Goal: Information Seeking & Learning: Learn about a topic

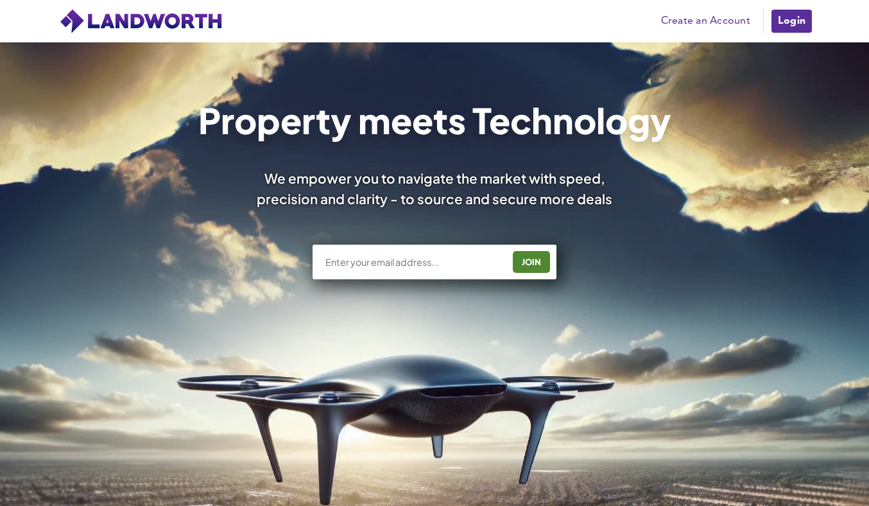
click at [790, 19] on link "Login" at bounding box center [791, 21] width 43 height 26
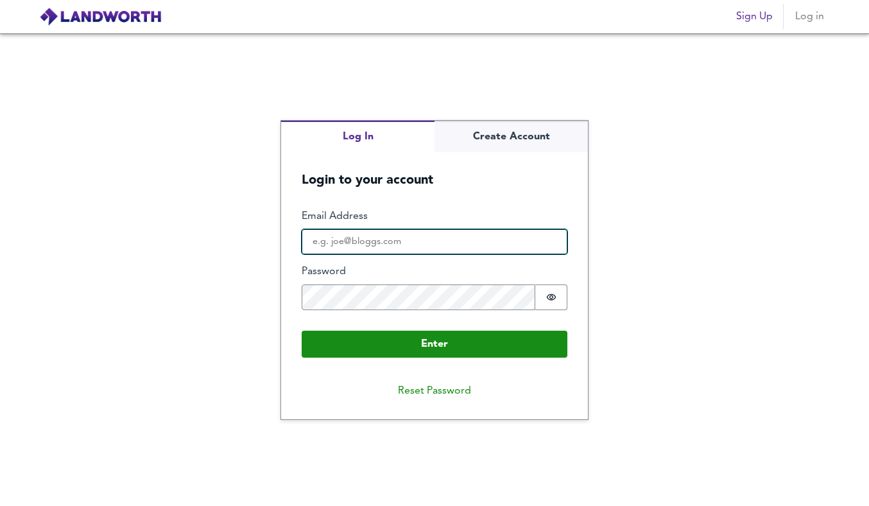
click at [423, 234] on input "Email Address" at bounding box center [435, 242] width 266 height 26
type input "[EMAIL_ADDRESS][DOMAIN_NAME]"
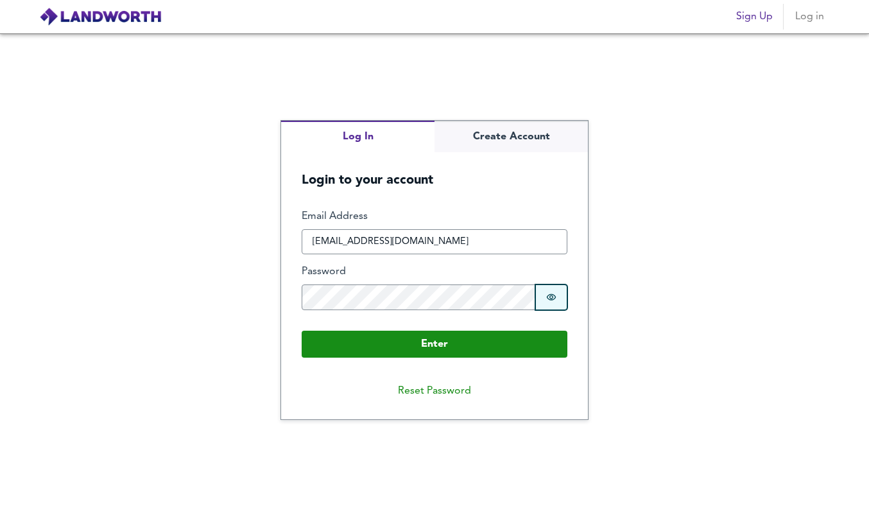
click at [546, 294] on icon "Show password" at bounding box center [551, 297] width 10 height 10
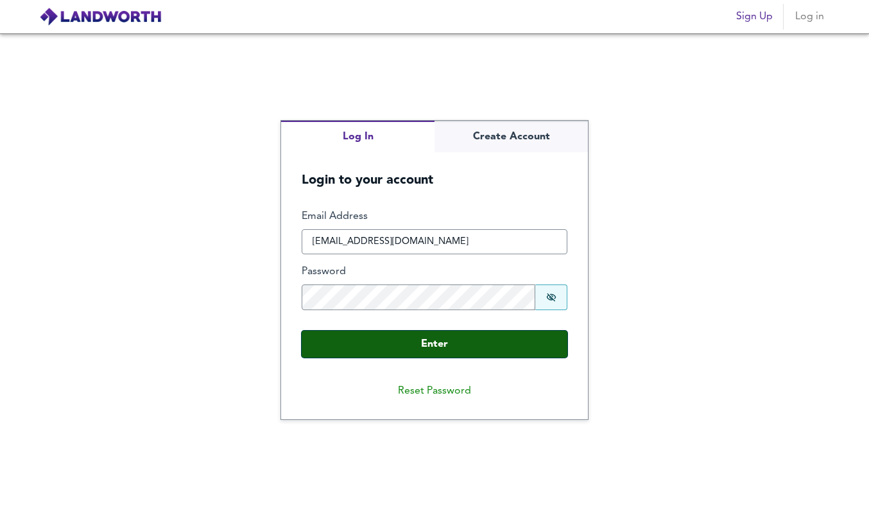
click at [474, 349] on button "Enter" at bounding box center [435, 344] width 266 height 27
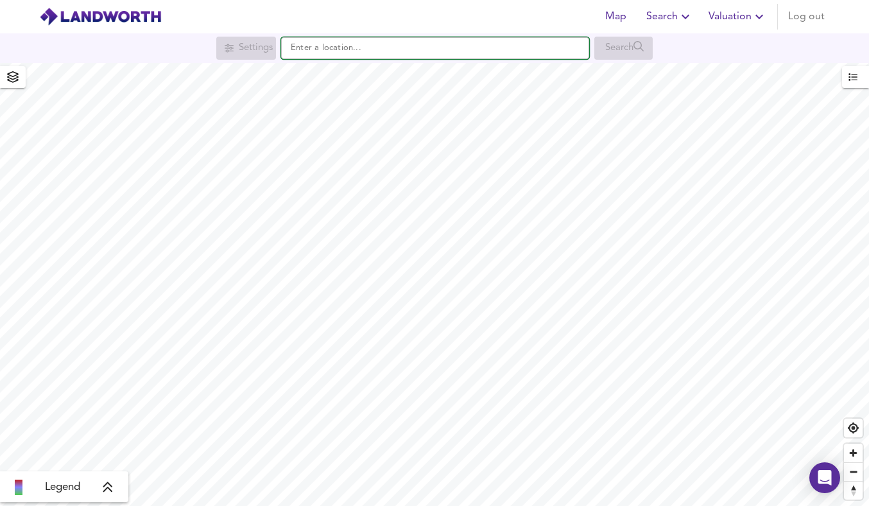
click at [427, 53] on input "text" at bounding box center [435, 48] width 308 height 22
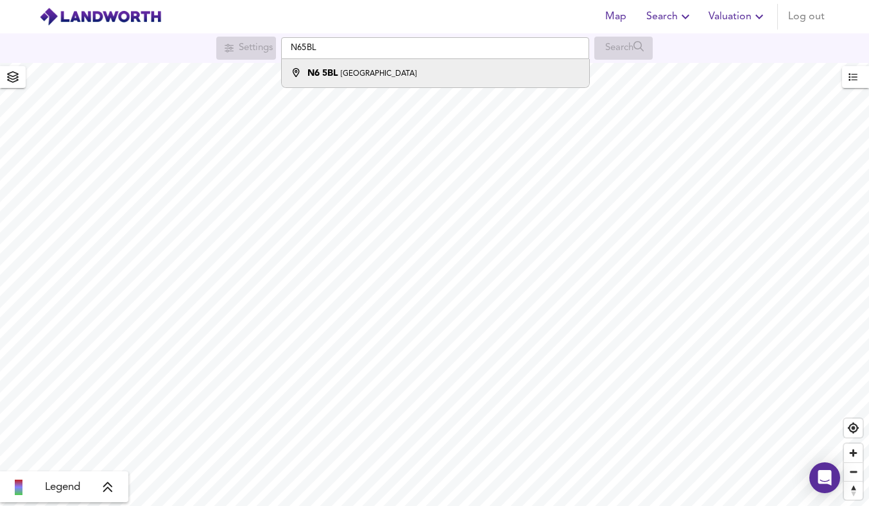
click at [381, 71] on small "Archway Road, London" at bounding box center [379, 74] width 76 height 8
type input "Archway Road, London N6 5BL"
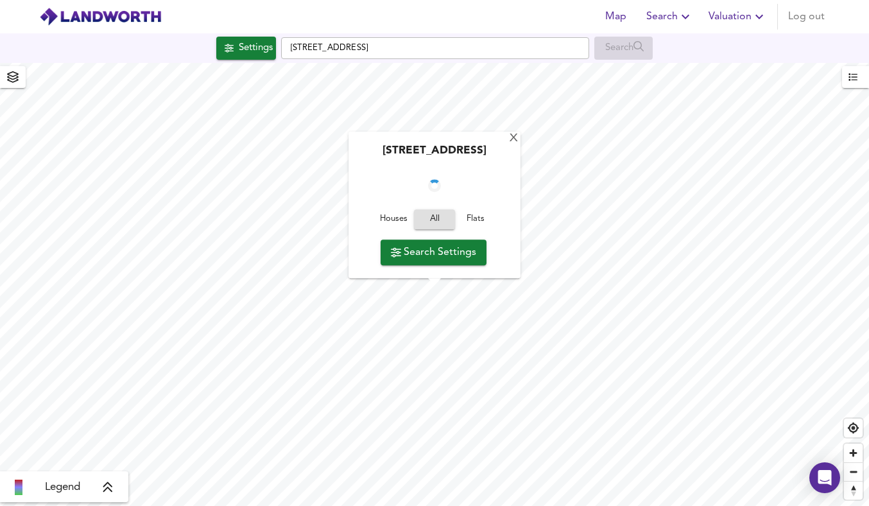
checkbox input "false"
checkbox input "true"
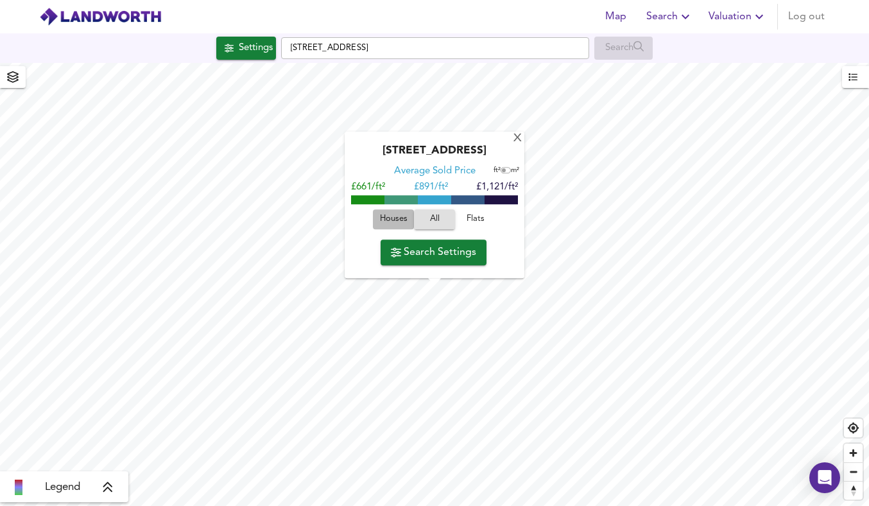
click at [401, 220] on span "Houses" at bounding box center [393, 220] width 35 height 15
click at [440, 253] on span "Search Settings" at bounding box center [433, 252] width 85 height 18
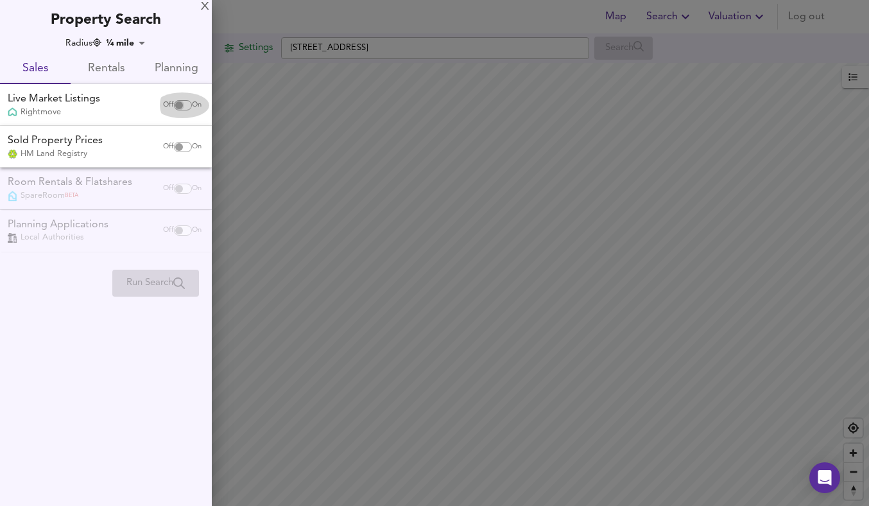
click at [178, 103] on input "checkbox" at bounding box center [179, 105] width 31 height 10
checkbox input "true"
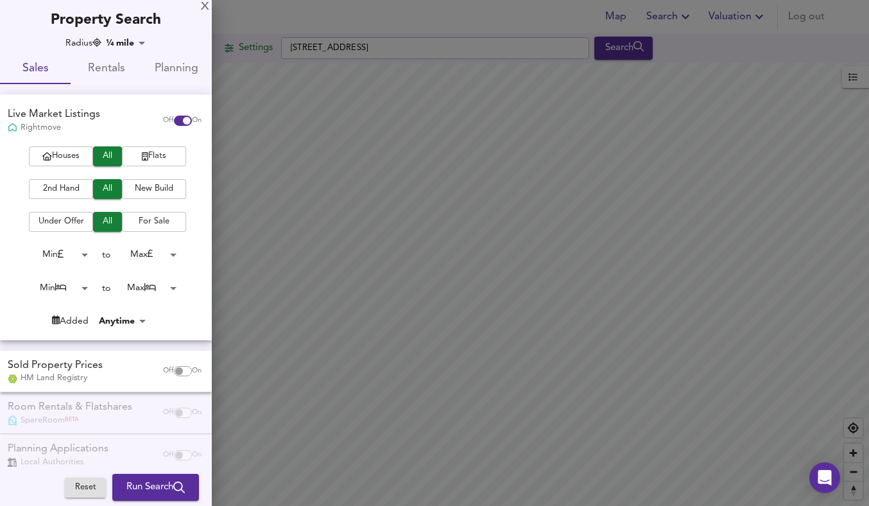
click at [83, 254] on body "Map Search Valuation Log out Settings Archway Road, London N6 5BL Search Legend…" at bounding box center [434, 253] width 869 height 506
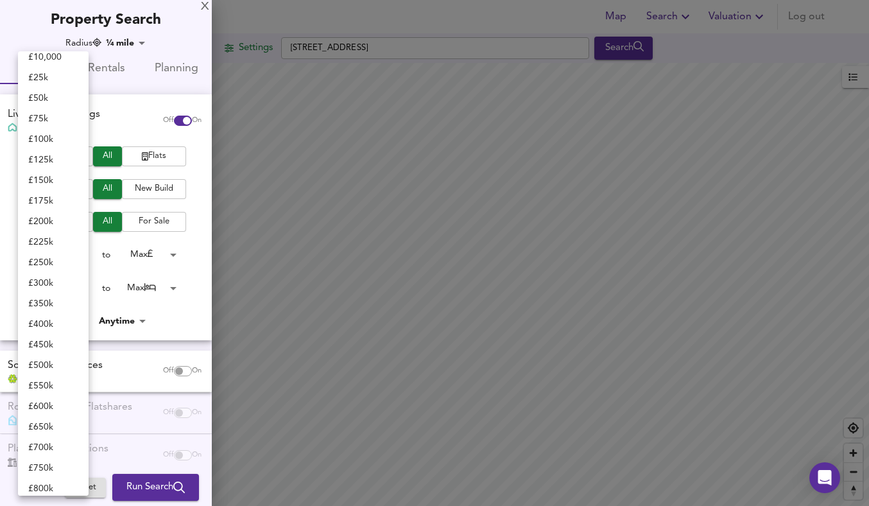
scroll to position [40, 0]
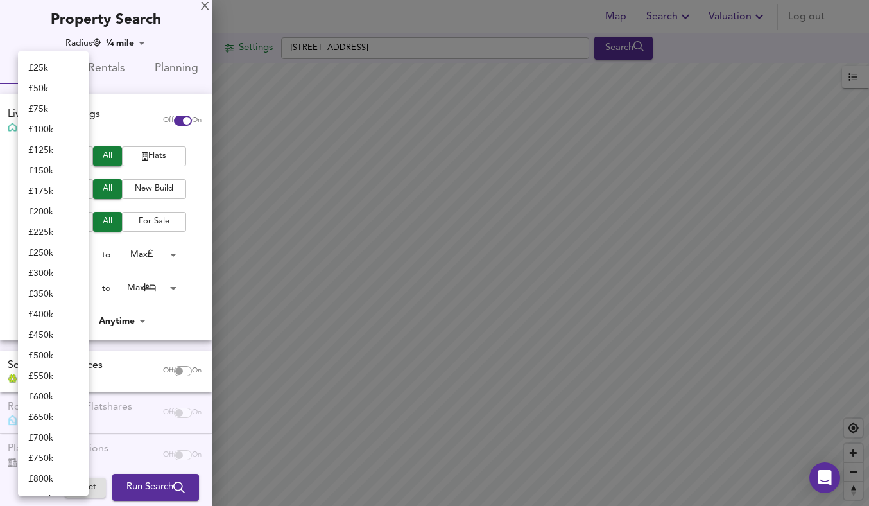
click at [49, 433] on li "£ 700k" at bounding box center [53, 438] width 71 height 21
type input "700000"
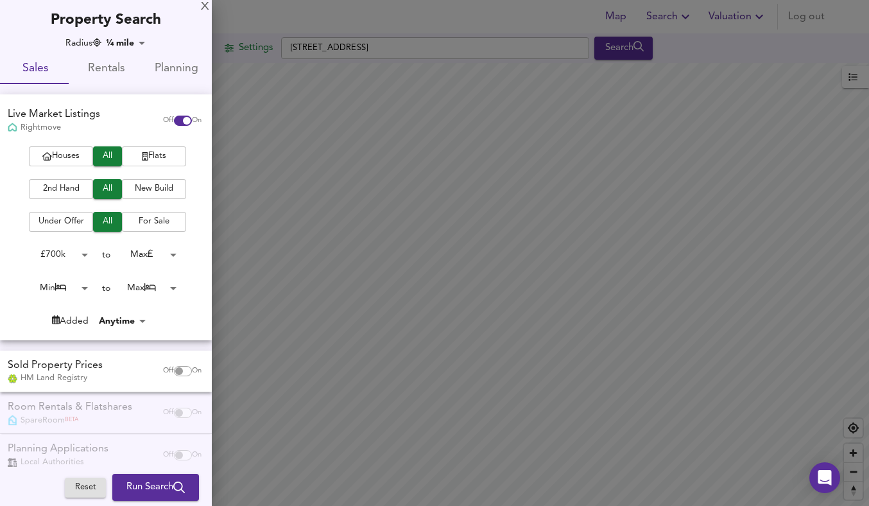
click at [170, 252] on body "Map Search Valuation Log out Settings Archway Road, London N6 5BL Search Legend…" at bounding box center [434, 253] width 869 height 506
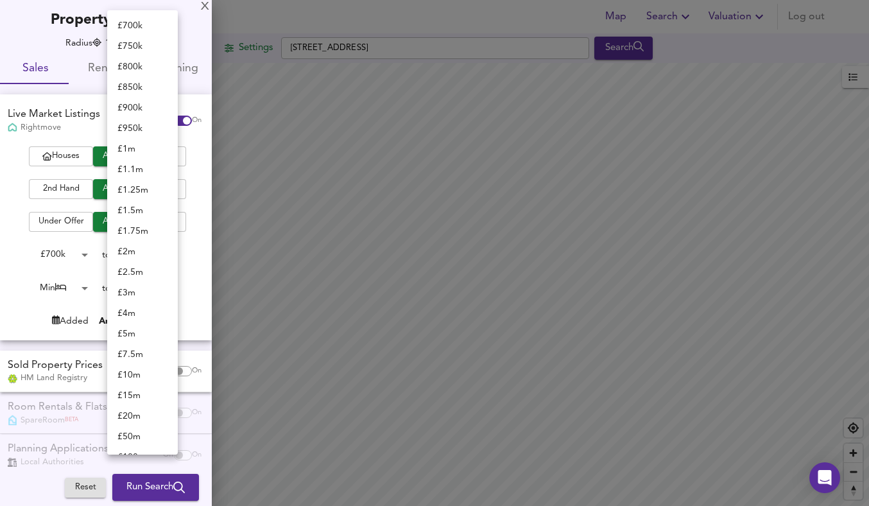
scroll to position [39, 0]
click at [190, 288] on div at bounding box center [434, 253] width 869 height 506
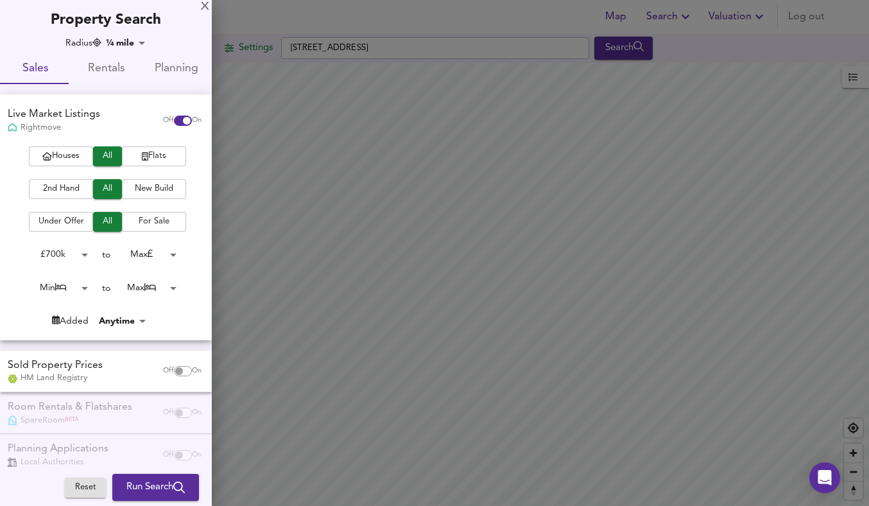
click at [81, 289] on body "Map Search Valuation Log out Settings Archway Road, London N6 5BL Search Legend…" at bounding box center [434, 253] width 869 height 506
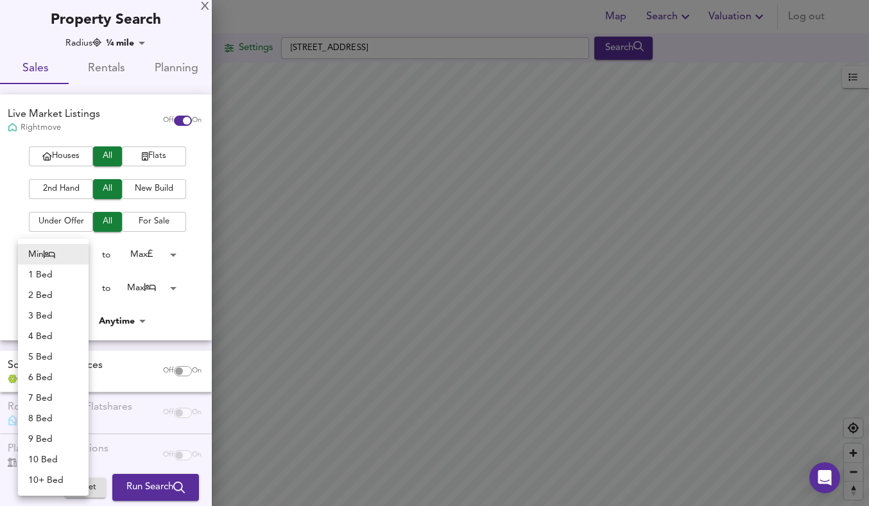
click at [46, 318] on li "3 Bed" at bounding box center [53, 316] width 71 height 21
type input "3"
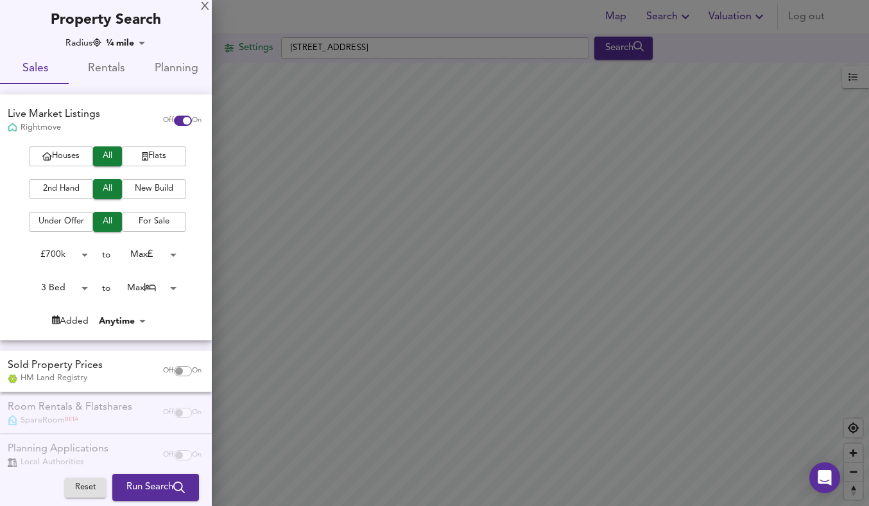
click at [153, 476] on button "Run Search" at bounding box center [155, 487] width 87 height 27
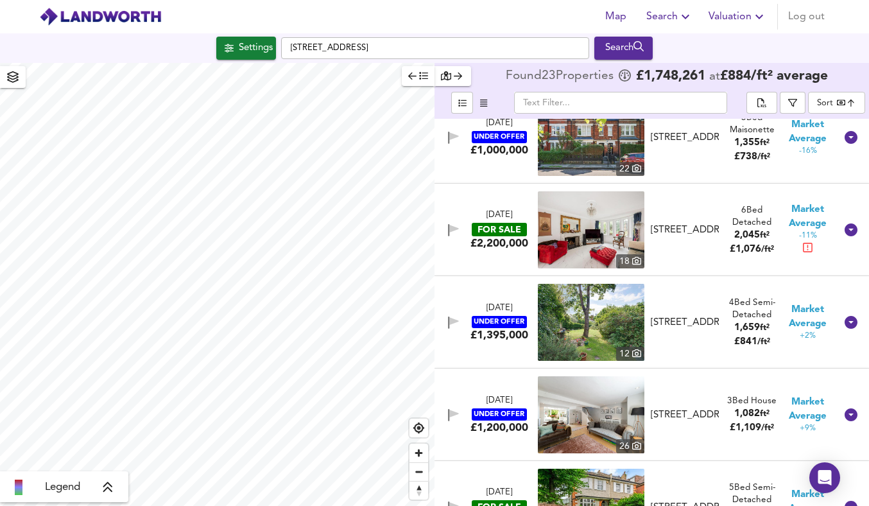
scroll to position [867, 0]
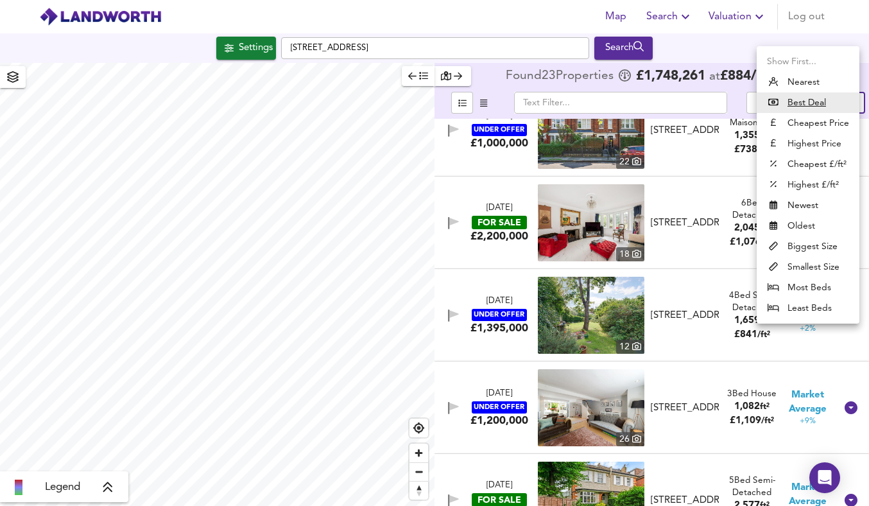
click at [850, 101] on body "Map Search Valuation Log out Settings Archway Road, London N6 5BL Search Legend…" at bounding box center [434, 253] width 869 height 506
click at [797, 203] on li "Newest" at bounding box center [808, 205] width 103 height 21
type input "newest"
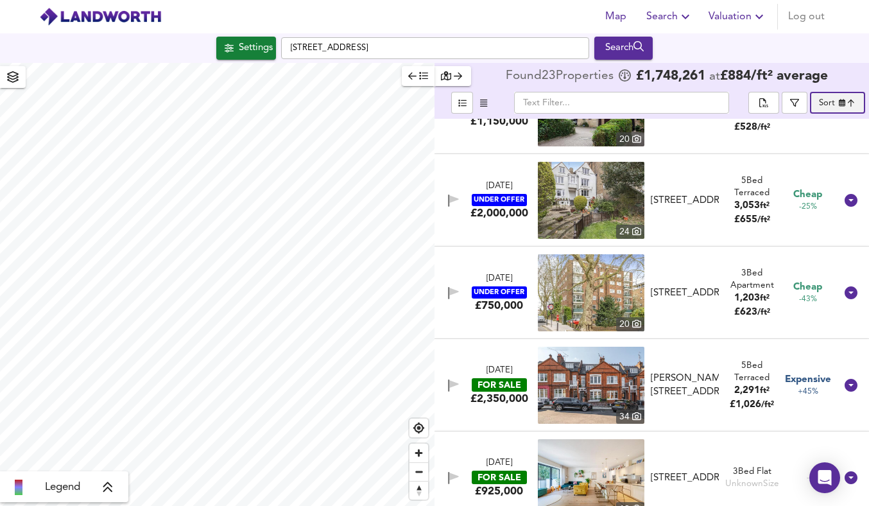
scroll to position [0, 0]
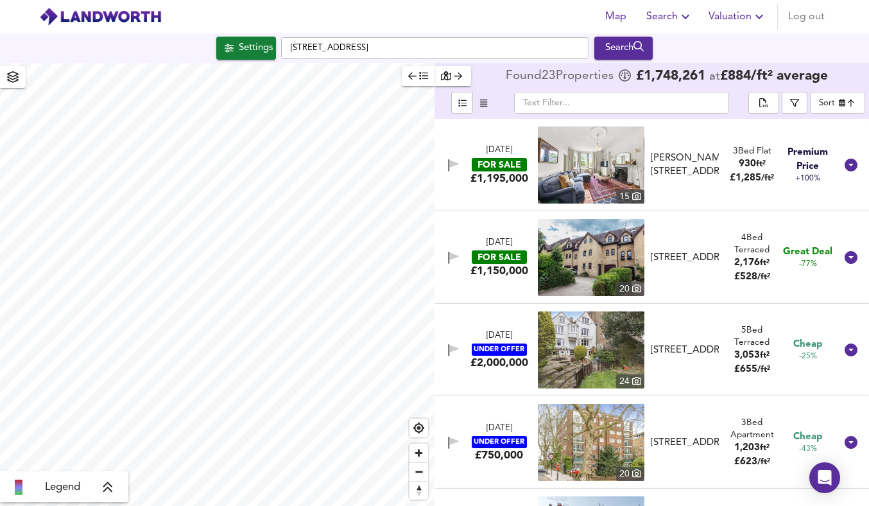
click at [508, 259] on div "FOR SALE" at bounding box center [499, 256] width 55 height 13
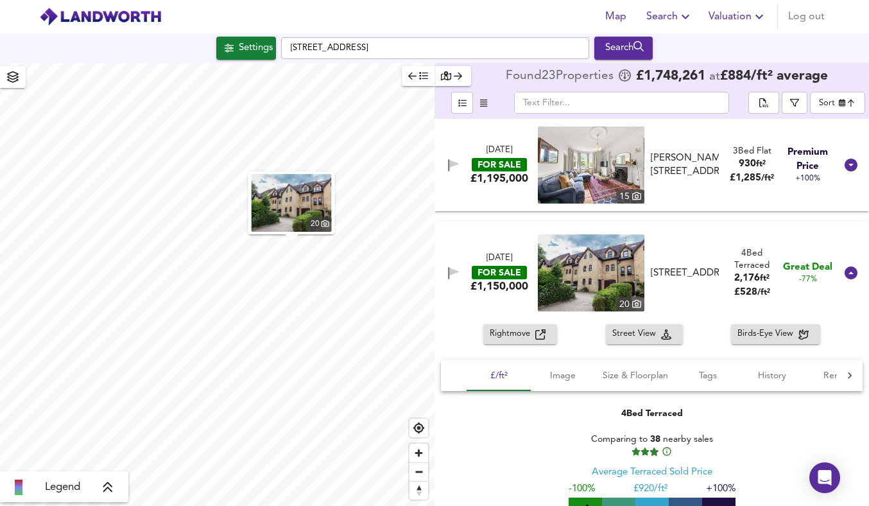
click at [613, 284] on img at bounding box center [591, 272] width 107 height 77
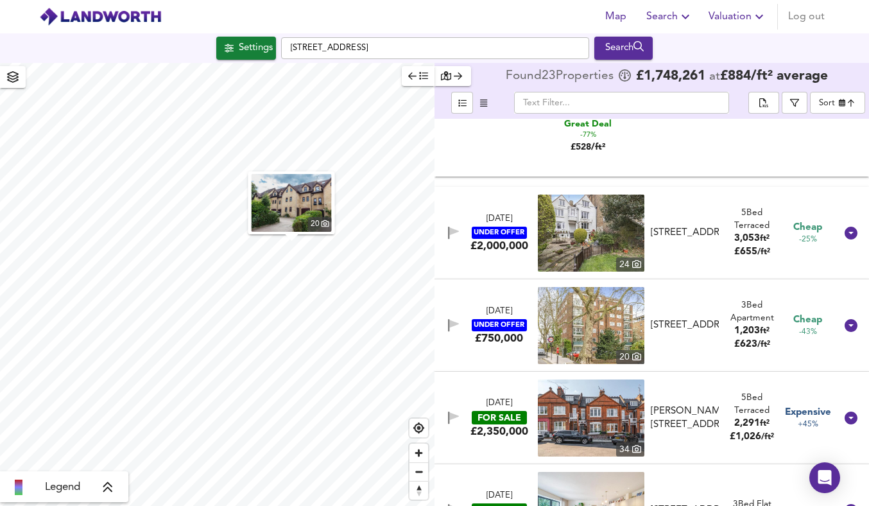
scroll to position [432, 0]
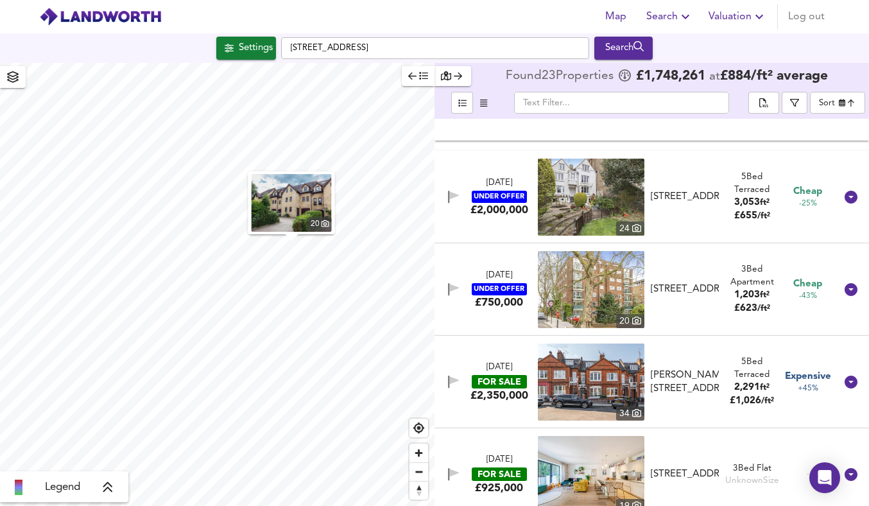
click at [604, 195] on img at bounding box center [591, 197] width 107 height 77
click at [603, 384] on img at bounding box center [591, 381] width 107 height 77
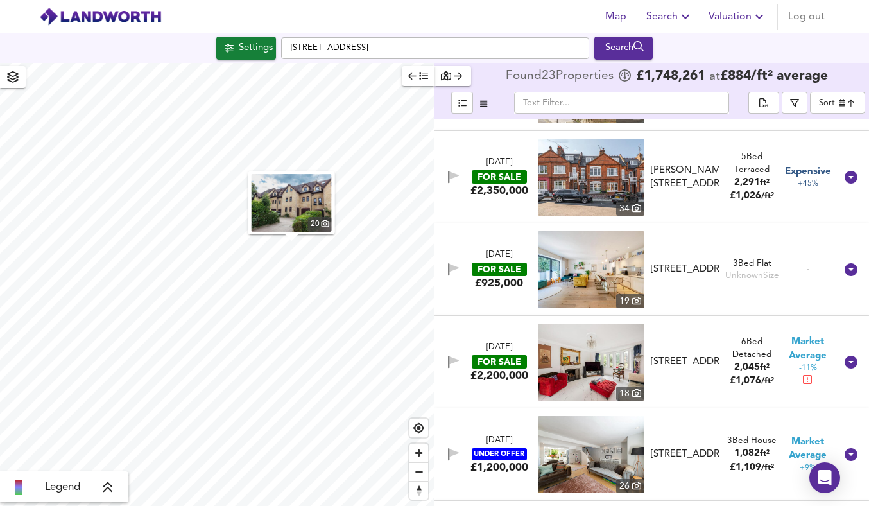
scroll to position [641, 0]
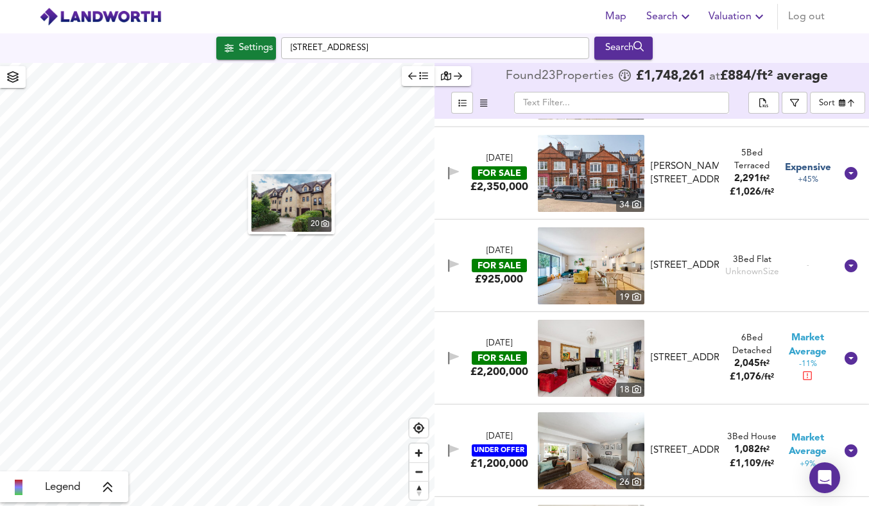
click at [605, 262] on img at bounding box center [591, 265] width 107 height 77
click at [239, 55] on div "Settings" at bounding box center [256, 48] width 34 height 17
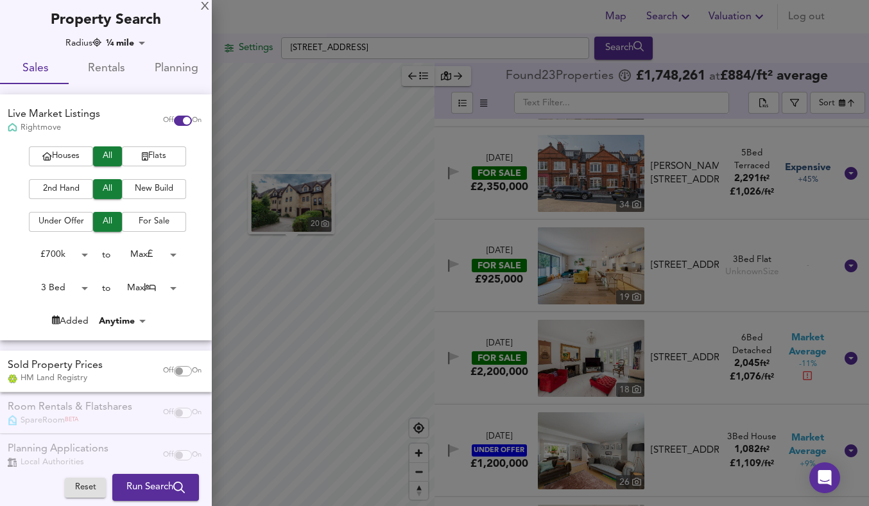
scroll to position [20, 0]
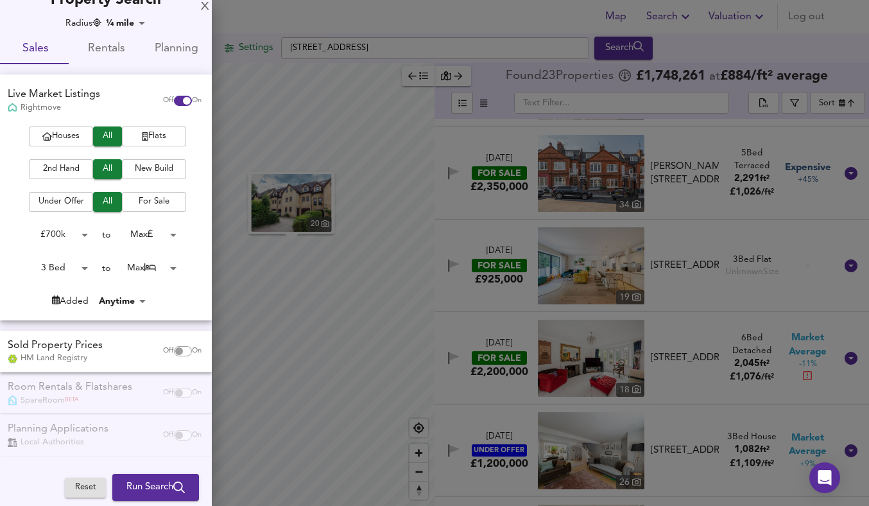
click at [118, 434] on div "Planning Applications Local Authorities Off On" at bounding box center [106, 435] width 212 height 42
click at [473, 152] on div at bounding box center [434, 253] width 869 height 506
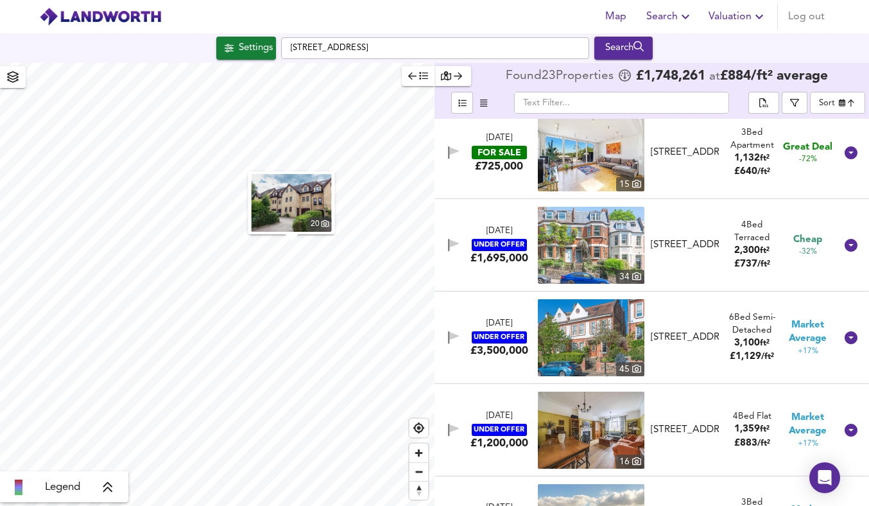
scroll to position [1032, 0]
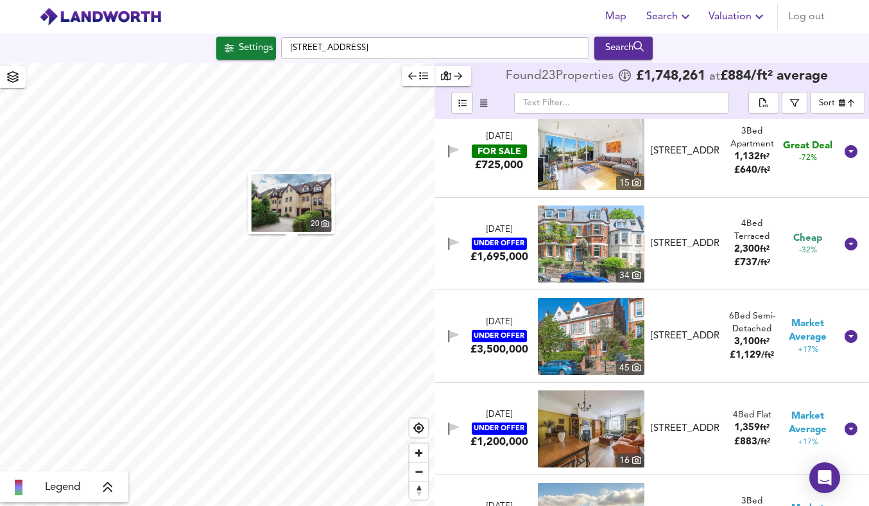
click at [575, 247] on img at bounding box center [591, 243] width 107 height 77
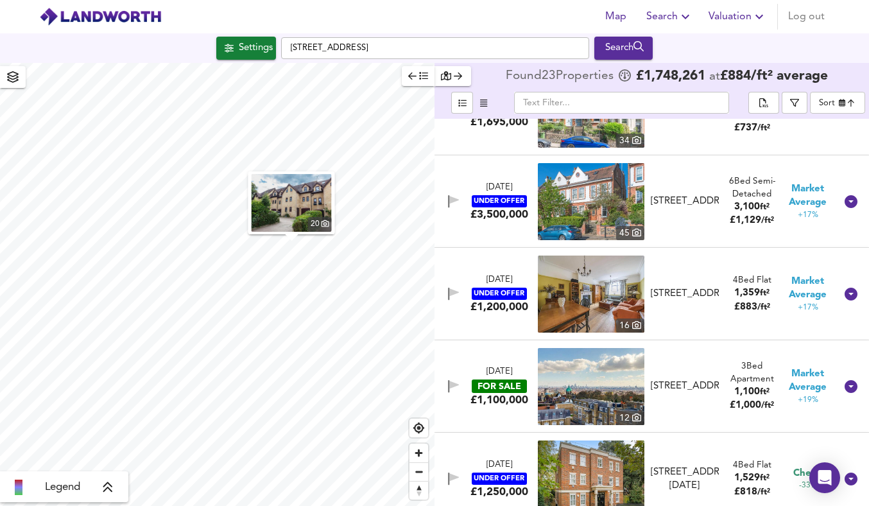
scroll to position [1175, 0]
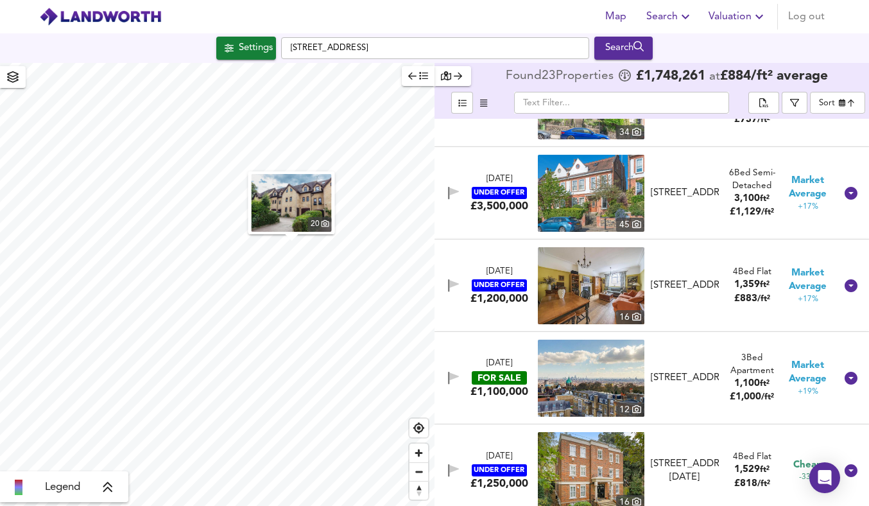
click at [580, 289] on img at bounding box center [591, 285] width 107 height 77
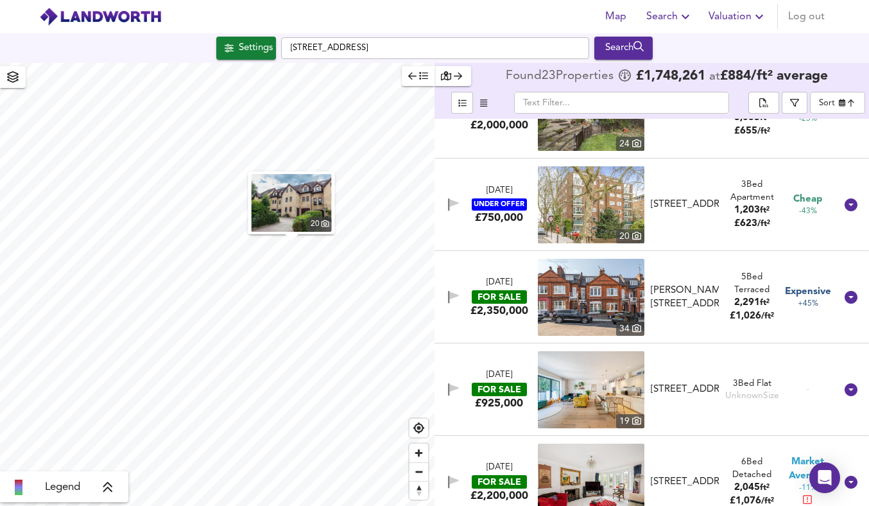
scroll to position [0, 0]
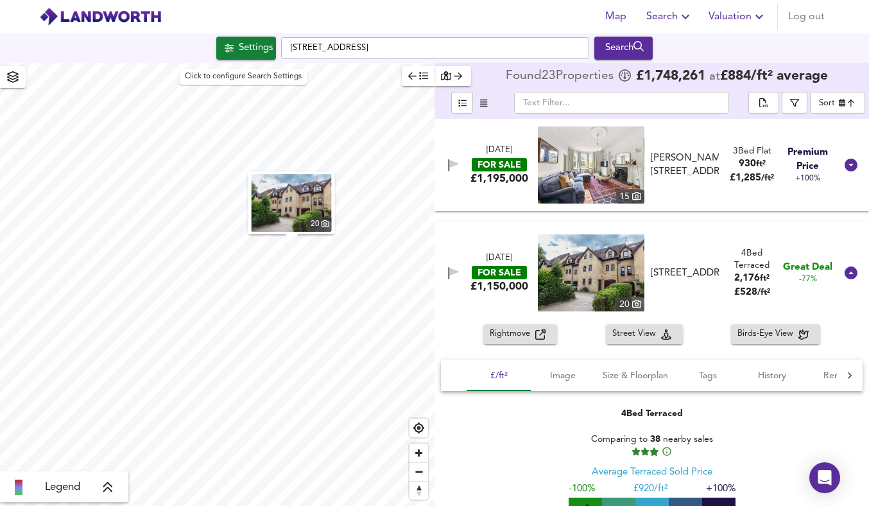
click at [239, 48] on div "Settings" at bounding box center [256, 48] width 34 height 17
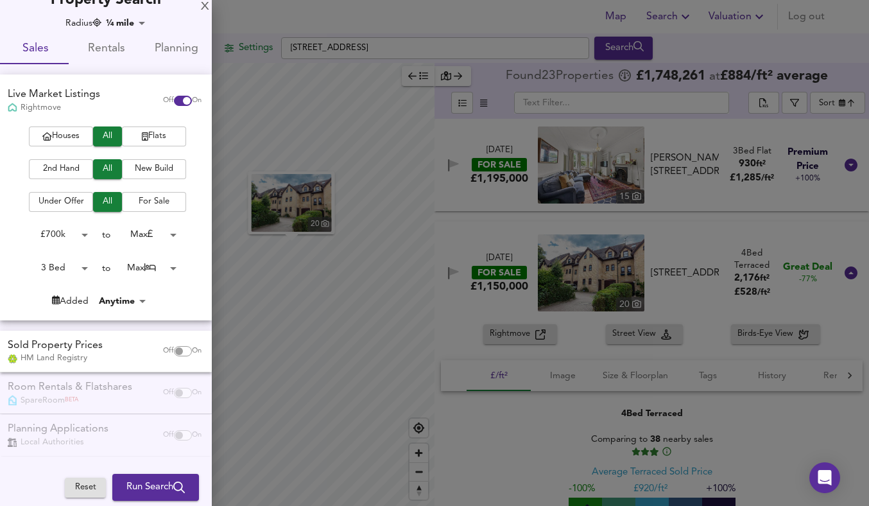
click at [176, 101] on input "checkbox" at bounding box center [186, 101] width 31 height 10
checkbox input "false"
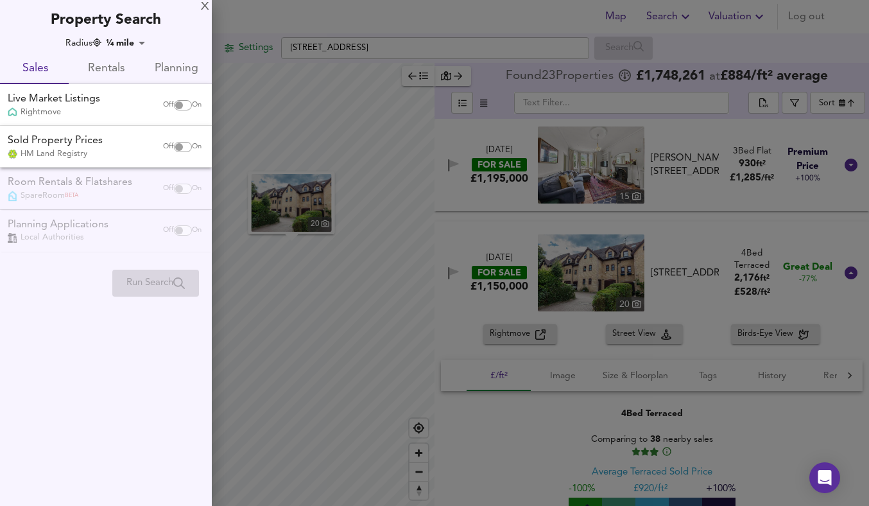
click at [178, 144] on input "checkbox" at bounding box center [179, 147] width 31 height 10
checkbox input "true"
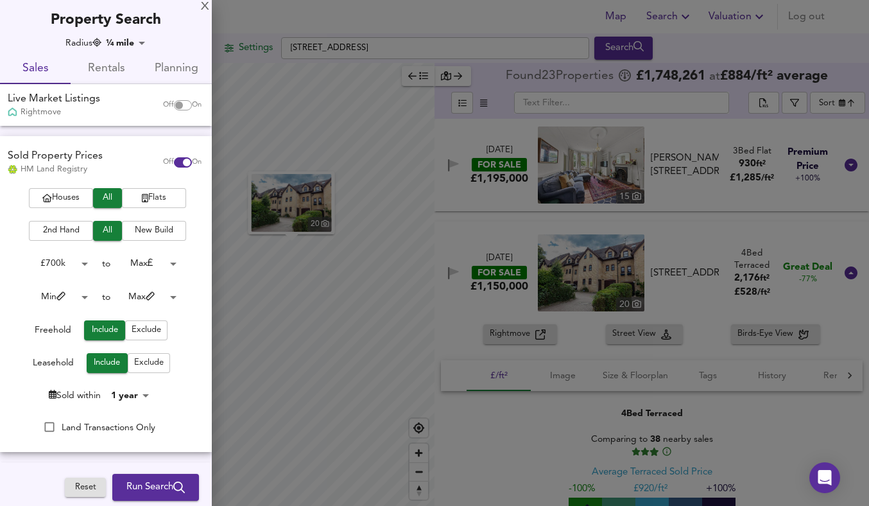
click at [144, 482] on span "Run Search" at bounding box center [155, 487] width 58 height 17
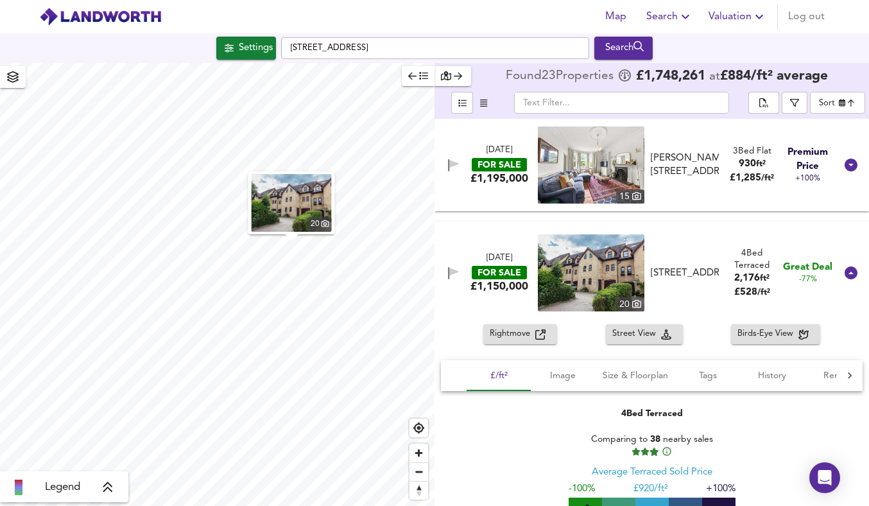
type input "cheapest"
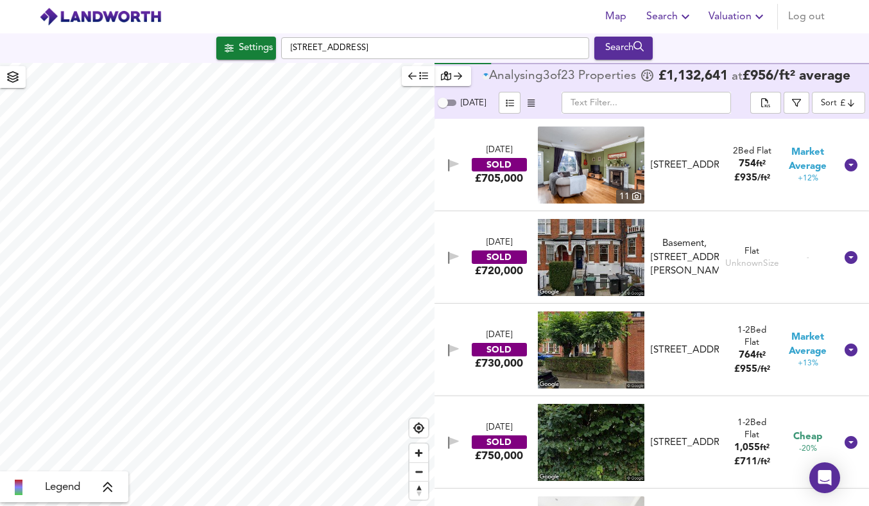
click at [217, 57] on button "Settings" at bounding box center [246, 48] width 60 height 23
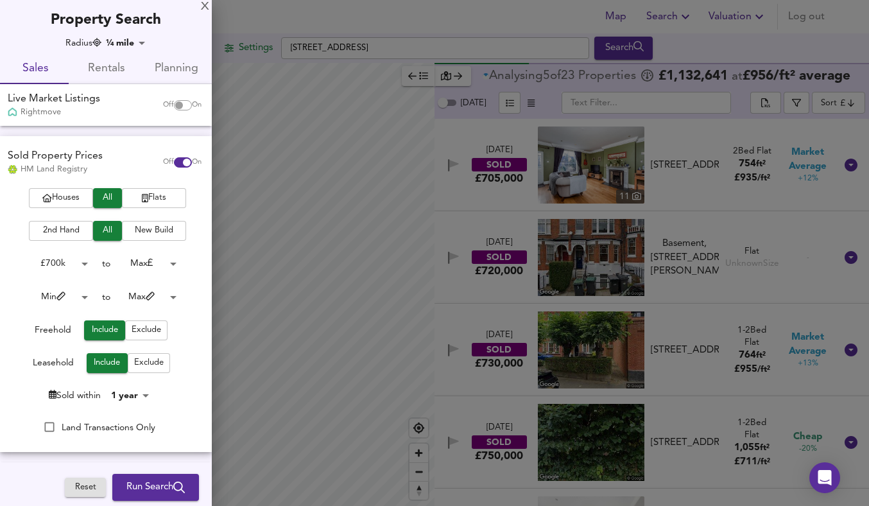
click at [77, 295] on body "Map Search Valuation Log out Settings Archway Road, London N6 5BL Search Legend…" at bounding box center [434, 253] width 869 height 506
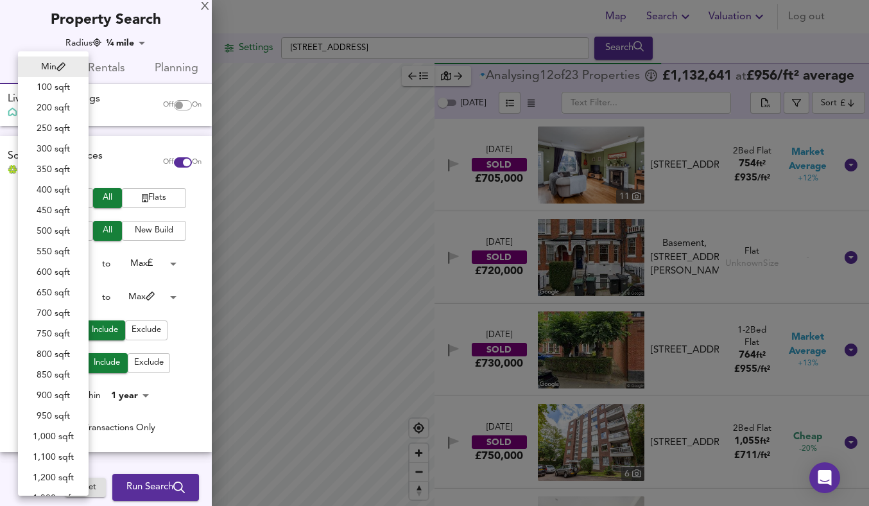
click at [204, 297] on div at bounding box center [434, 253] width 869 height 506
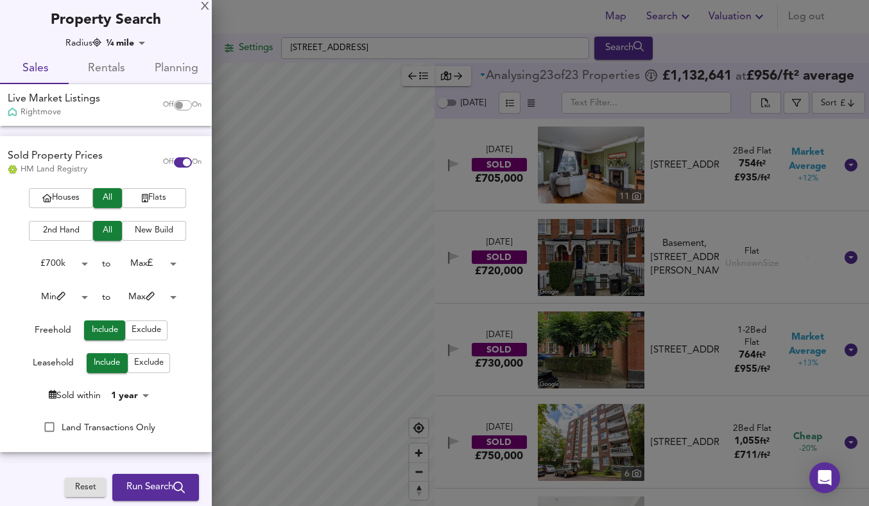
click at [80, 298] on body "Map Search Valuation Log out Settings Archway Road, London N6 5BL Search Legend…" at bounding box center [434, 253] width 869 height 506
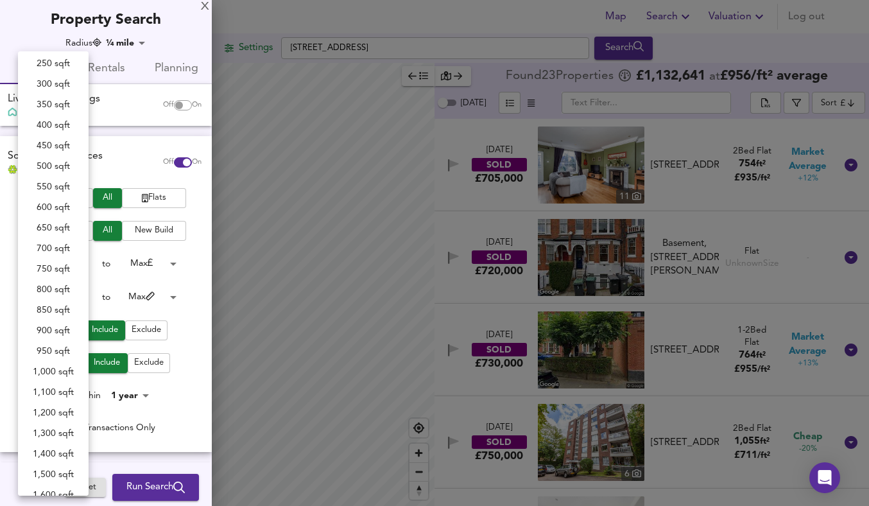
scroll to position [69, 0]
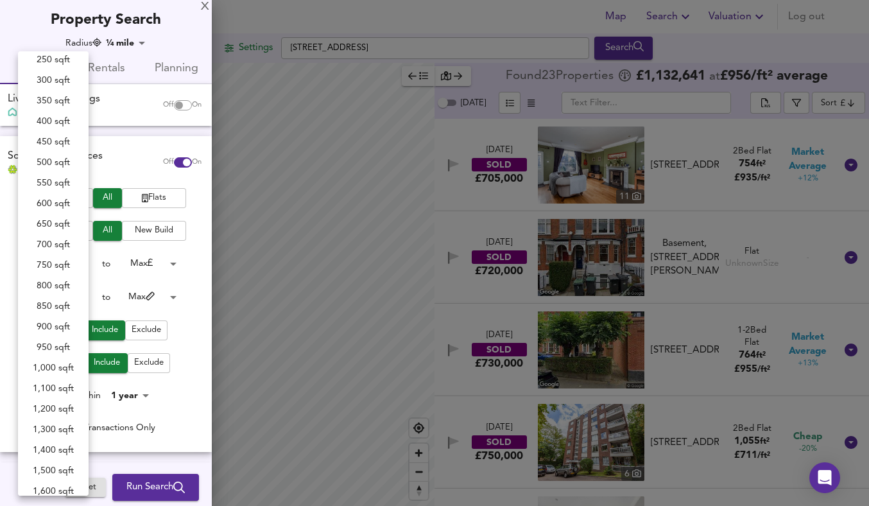
click at [53, 429] on li "1,300 sqft" at bounding box center [53, 429] width 71 height 21
type input "1300"
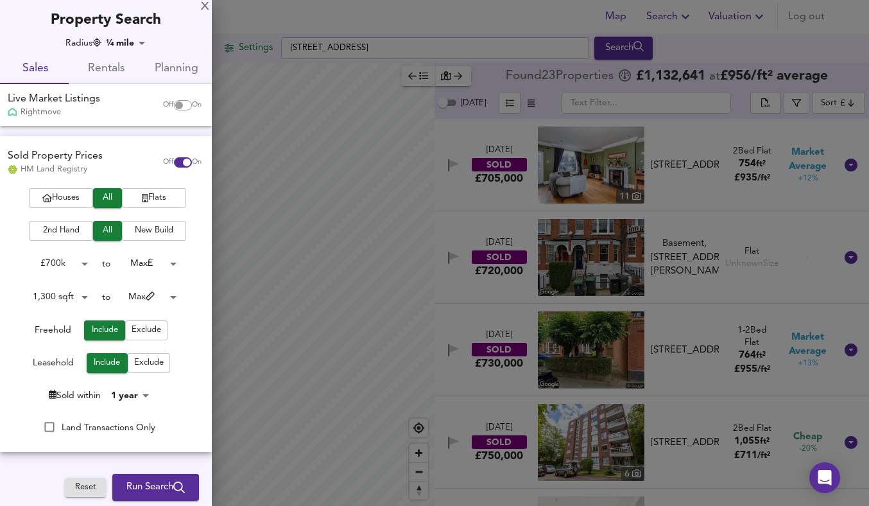
click at [144, 480] on span "Run Search" at bounding box center [155, 487] width 58 height 17
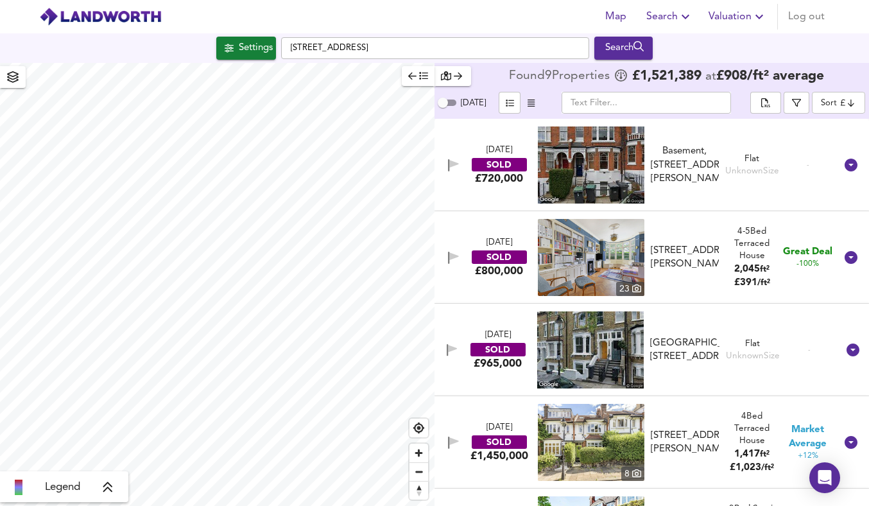
click at [600, 250] on img at bounding box center [591, 257] width 107 height 77
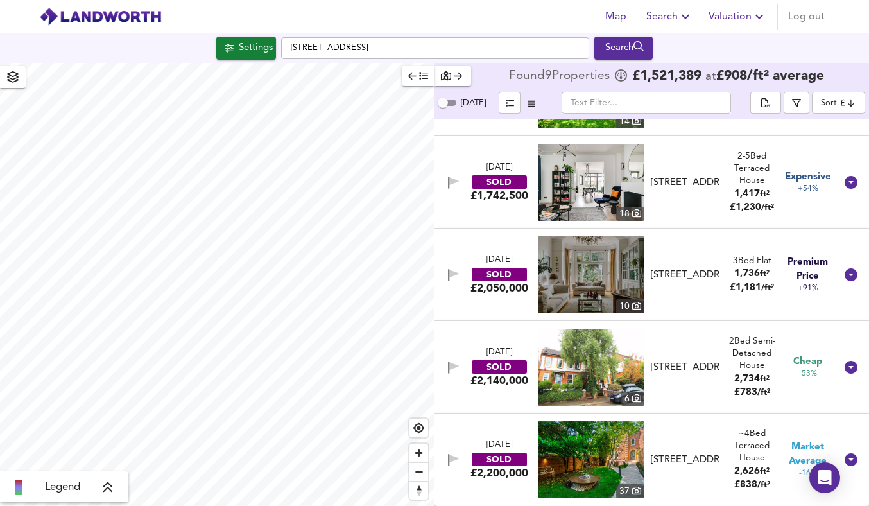
scroll to position [443, 0]
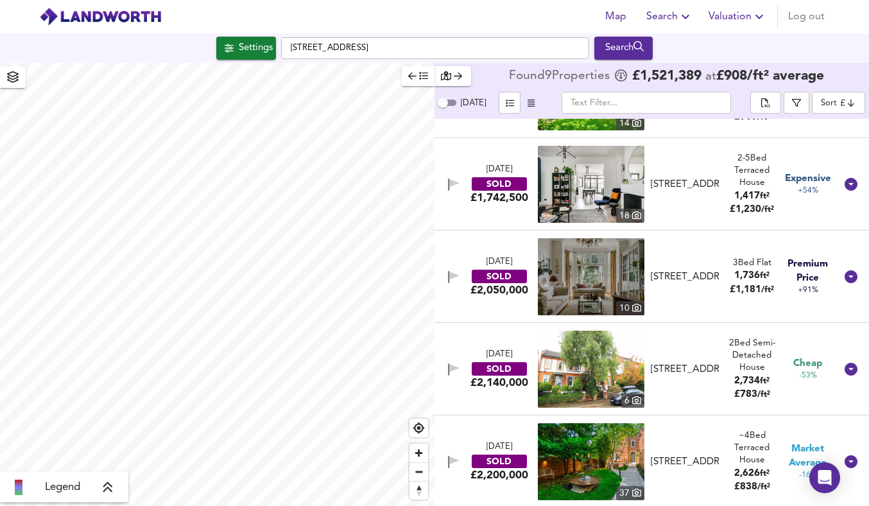
click at [569, 456] on img at bounding box center [591, 461] width 107 height 77
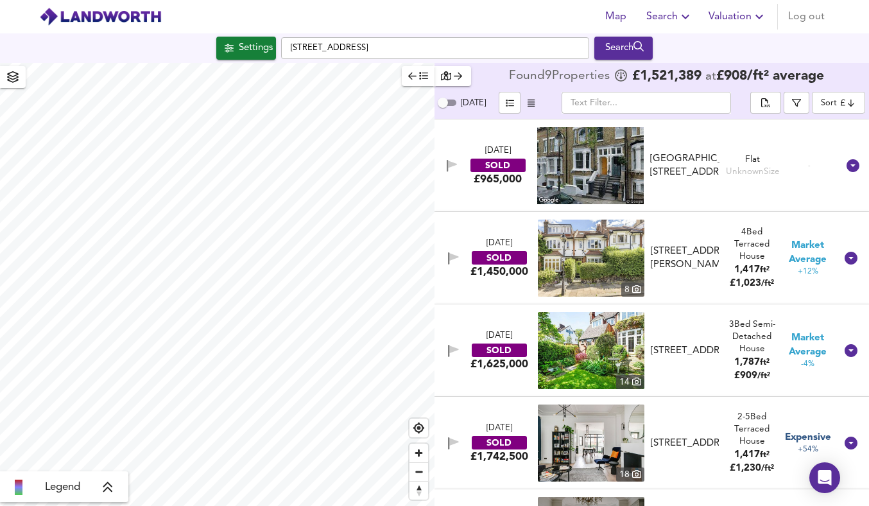
scroll to position [184, 0]
click at [584, 356] on img at bounding box center [591, 351] width 107 height 77
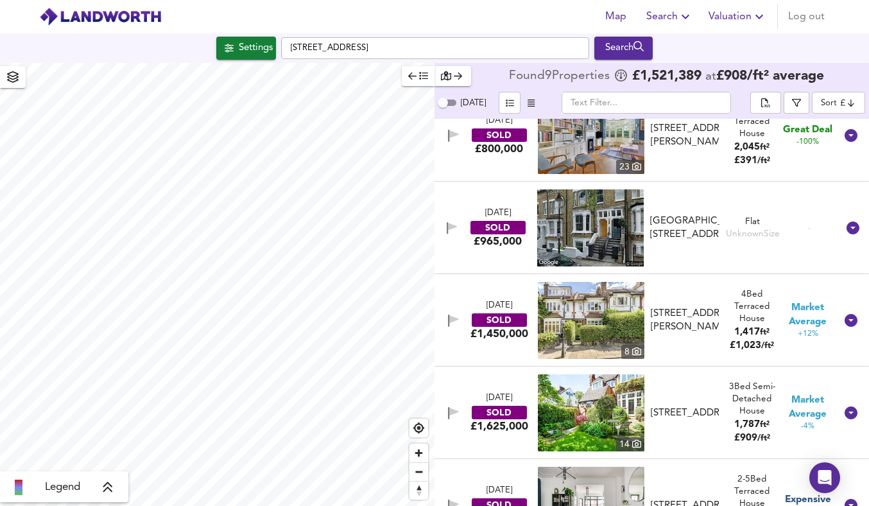
scroll to position [0, 0]
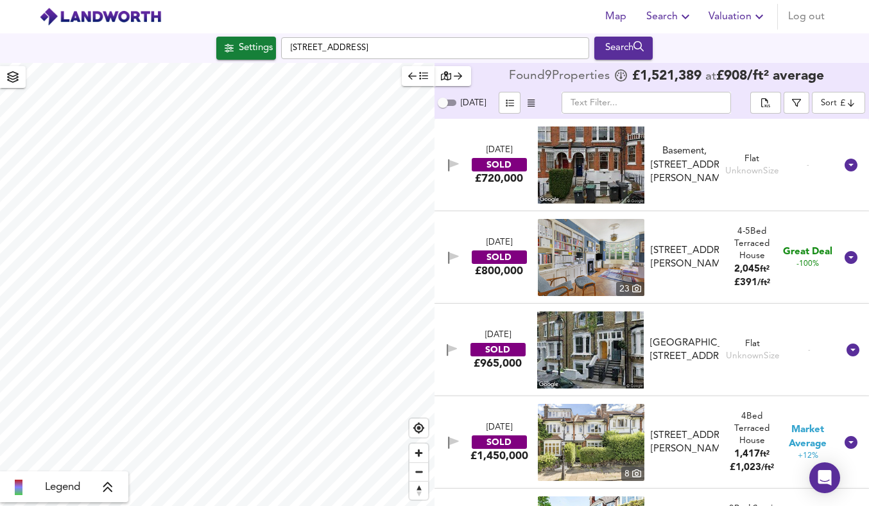
click at [586, 432] on img at bounding box center [591, 442] width 107 height 77
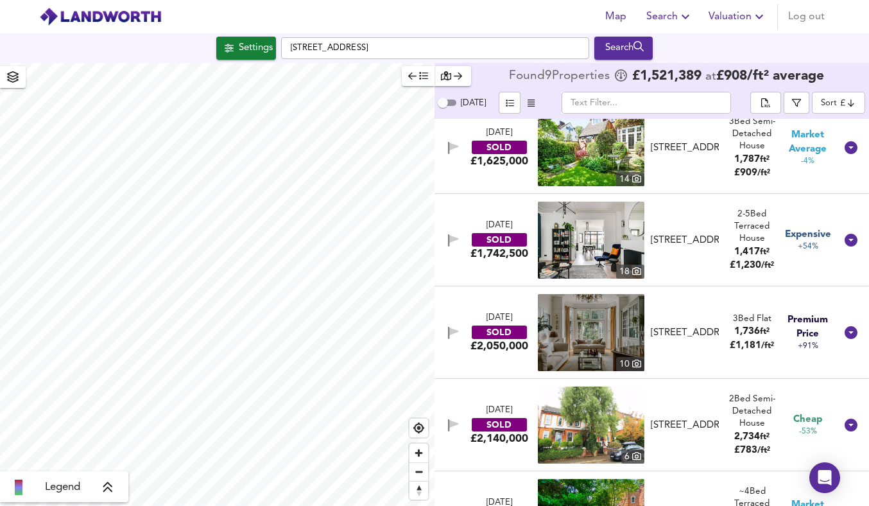
scroll to position [445, 0]
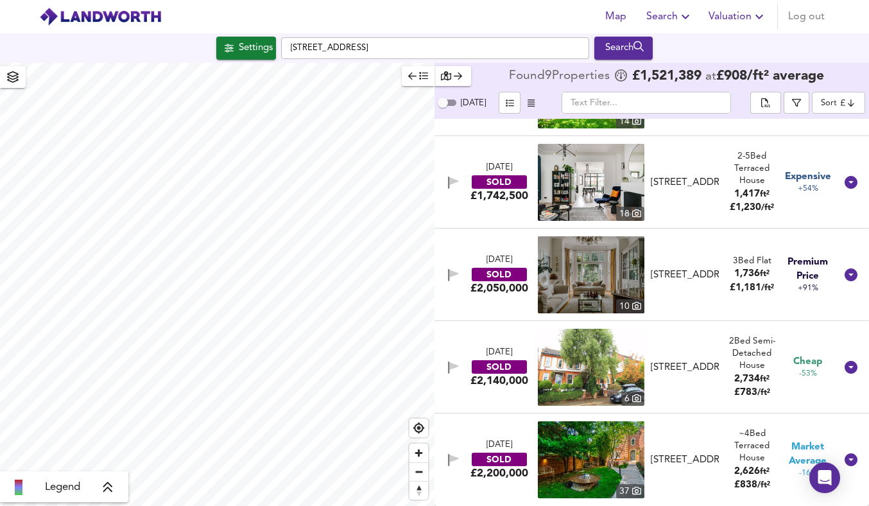
drag, startPoint x: 707, startPoint y: 226, endPoint x: 742, endPoint y: 204, distance: 41.3
click at [738, 206] on div "28 Oct 2024 SOLD £1,742,500 18 82 Hornsey Lane, N6 5LU 82 Hornsey Lane, N6 5LU …" at bounding box center [652, 182] width 435 height 92
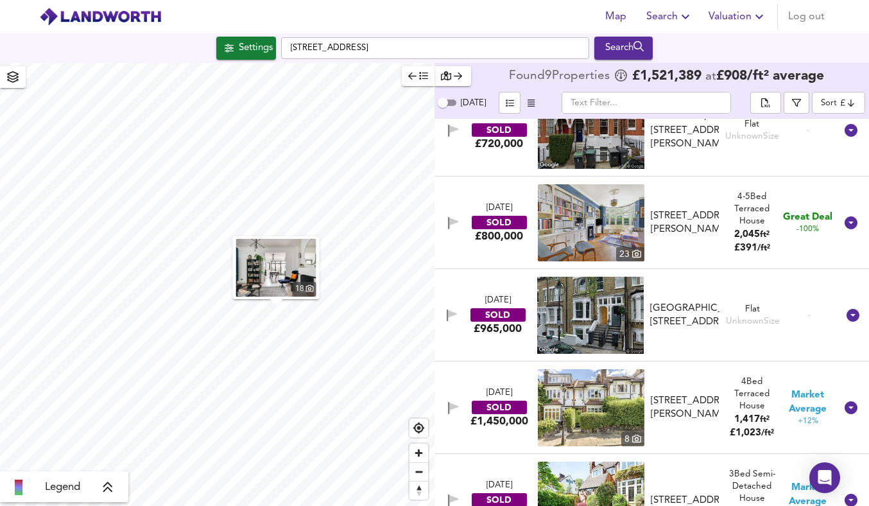
scroll to position [0, 0]
